Goal: Task Accomplishment & Management: Use online tool/utility

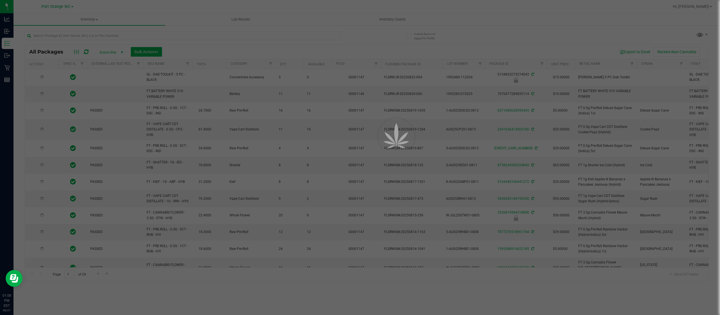
click at [17, 33] on div at bounding box center [360, 157] width 720 height 315
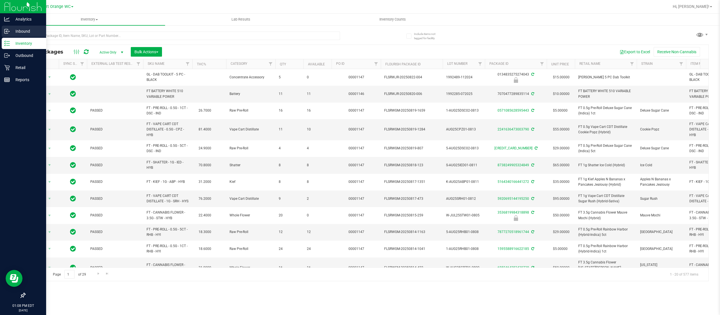
click at [6, 31] on icon at bounding box center [6, 30] width 1 height 1
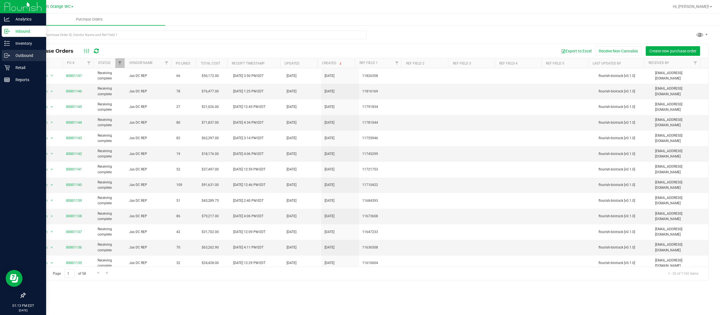
click at [9, 55] on icon at bounding box center [9, 55] width 1 height 1
click at [13, 40] on p "Inventory" at bounding box center [27, 43] width 34 height 7
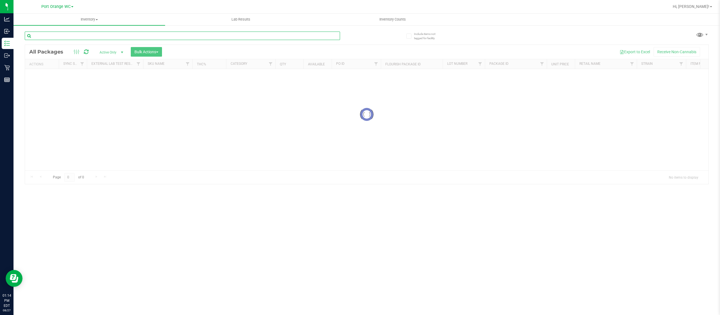
click at [85, 35] on input "text" at bounding box center [182, 36] width 315 height 8
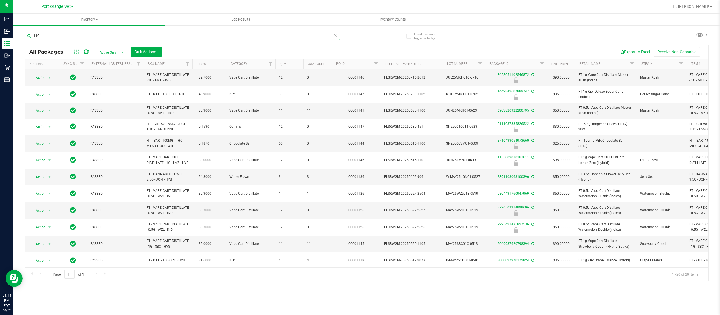
scroll to position [22, 0]
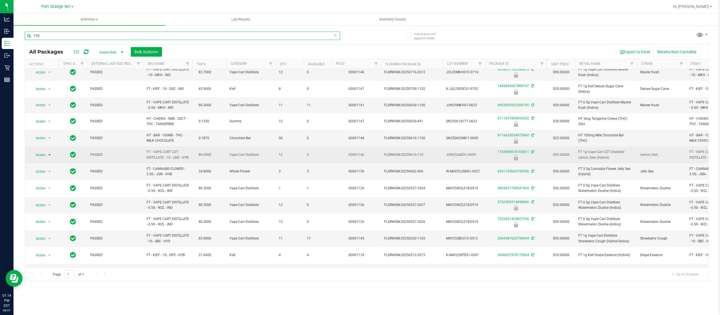
type input "110"
click at [50, 157] on span "select" at bounding box center [49, 155] width 5 height 5
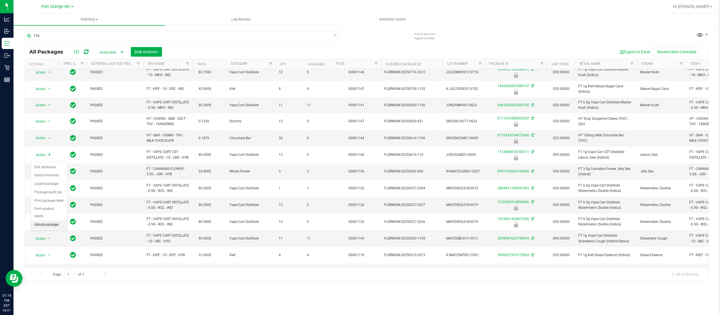
click at [45, 229] on ul "Edit attributes Global inventory Locate package Package audit log Print package…" at bounding box center [49, 196] width 36 height 66
click at [45, 225] on li "Unlock package" at bounding box center [49, 224] width 36 height 8
